Goal: Navigation & Orientation: Understand site structure

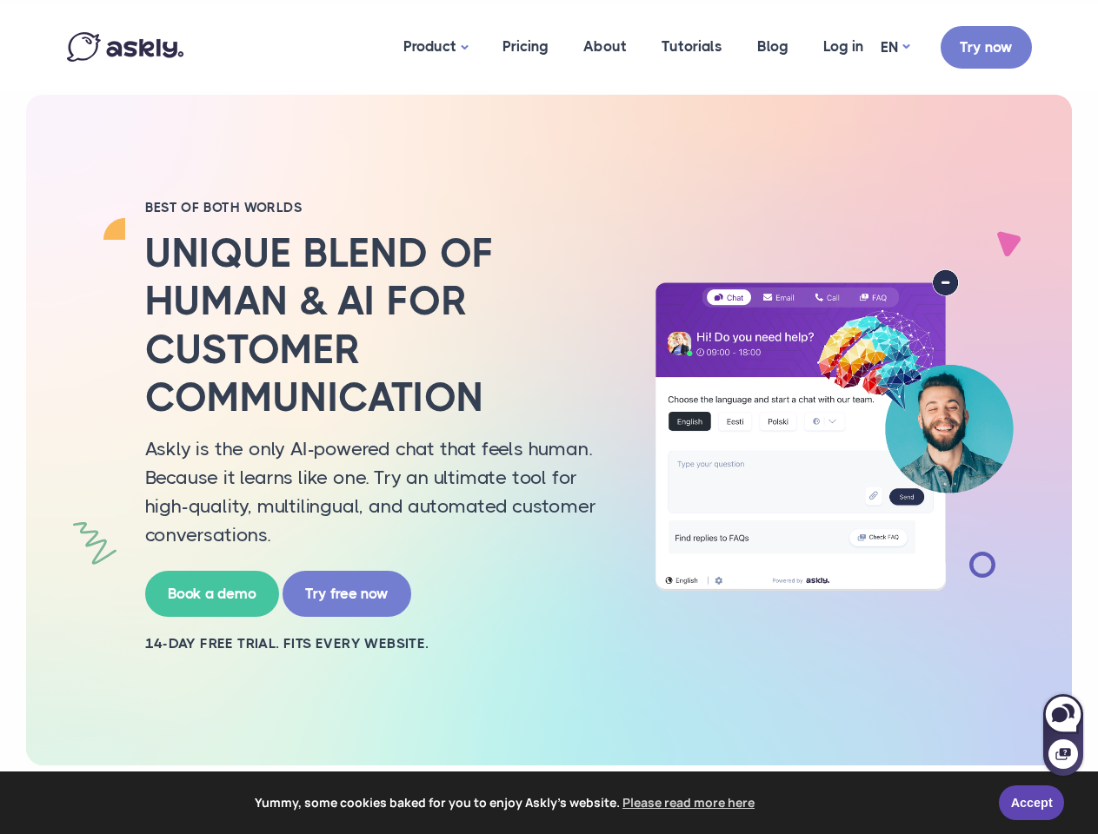
click at [548, 417] on h2 "Unique blend of human & AI for customer communication" at bounding box center [379, 325] width 469 height 192
click at [548, 803] on span "Yummy, some cookies baked for you to enjoy Askly's website. Please read more he…" at bounding box center [505, 803] width 961 height 26
click at [1031, 803] on link "Accept" at bounding box center [1030, 803] width 65 height 35
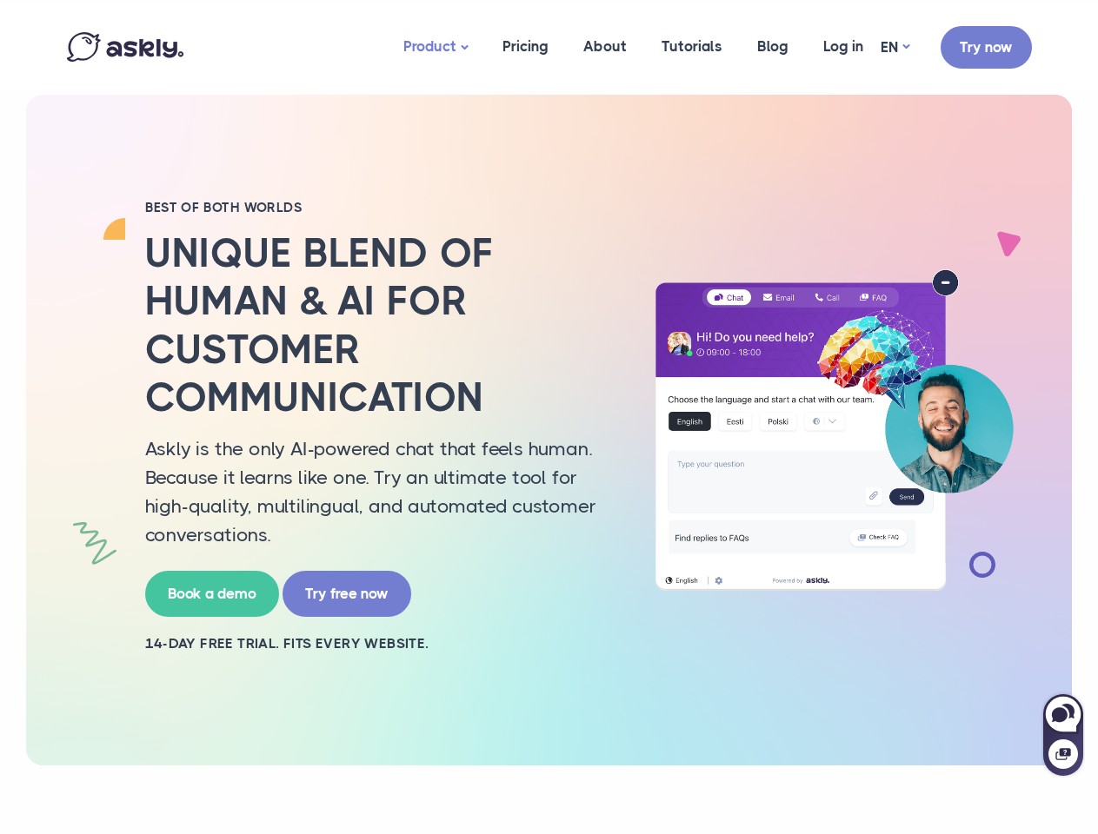
click at [436, 47] on link "Product" at bounding box center [435, 47] width 99 height 86
click at [1063, 734] on div at bounding box center [1063, 744] width 40 height 63
click at [1063, 714] on icon at bounding box center [1059, 714] width 16 height 15
click at [1063, 754] on icon at bounding box center [1062, 754] width 15 height 12
